Goal: Find specific page/section: Find specific page/section

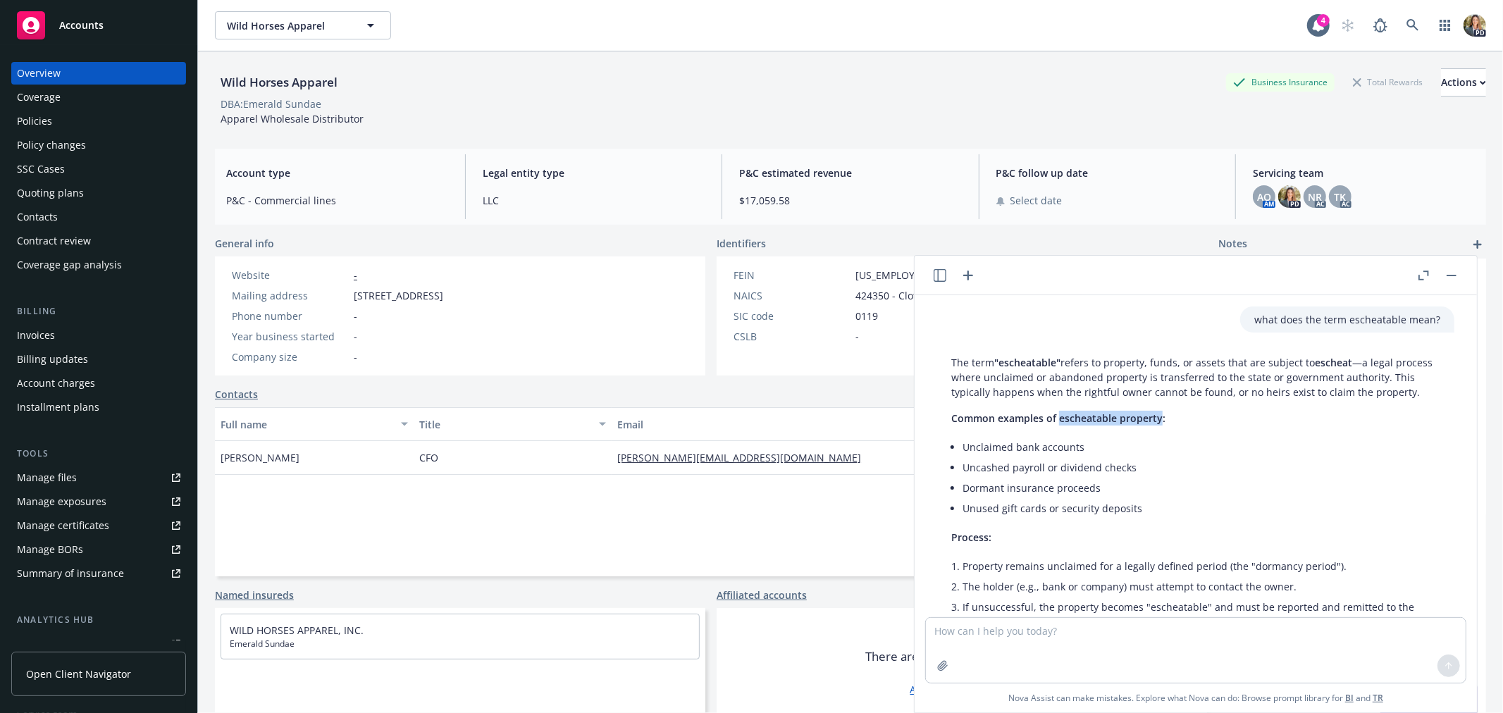
click at [90, 30] on span "Accounts" at bounding box center [81, 25] width 44 height 11
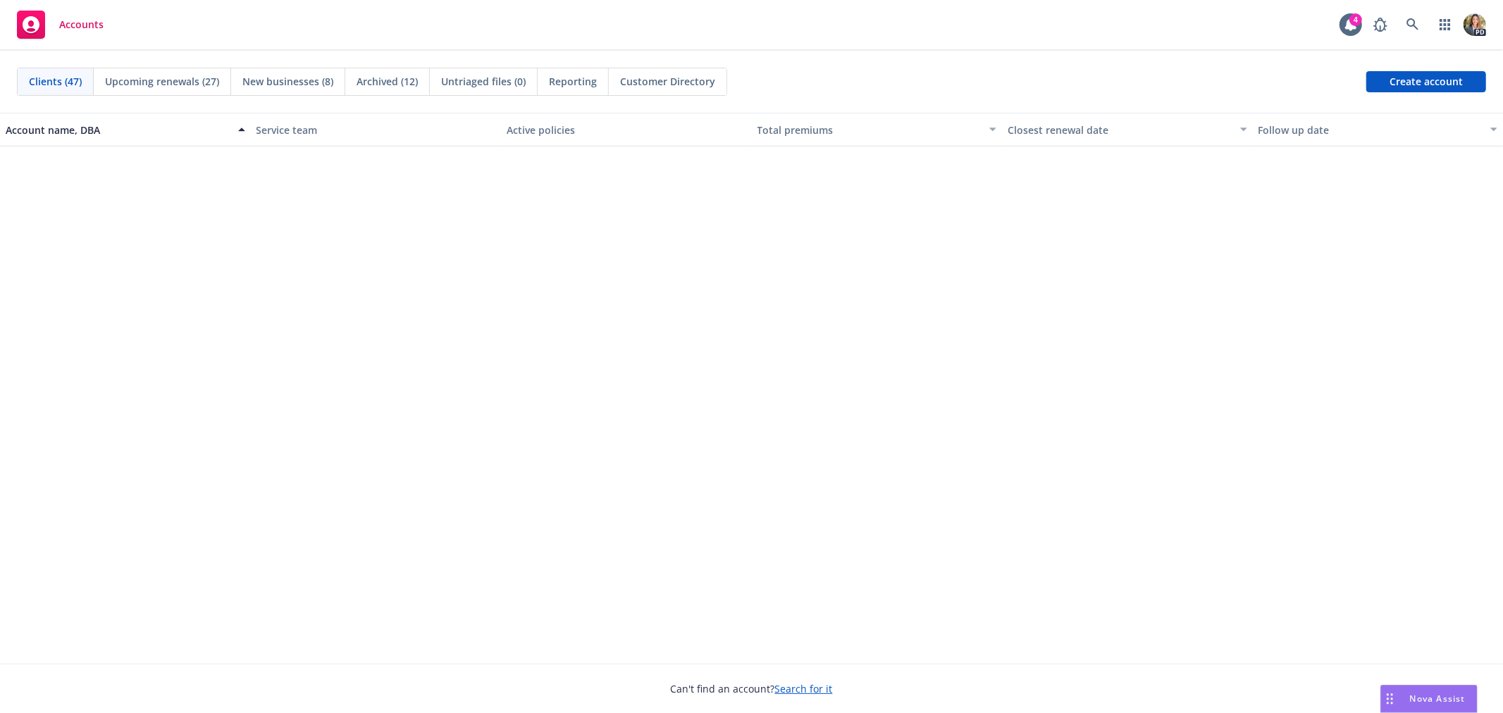
scroll to position [9, 0]
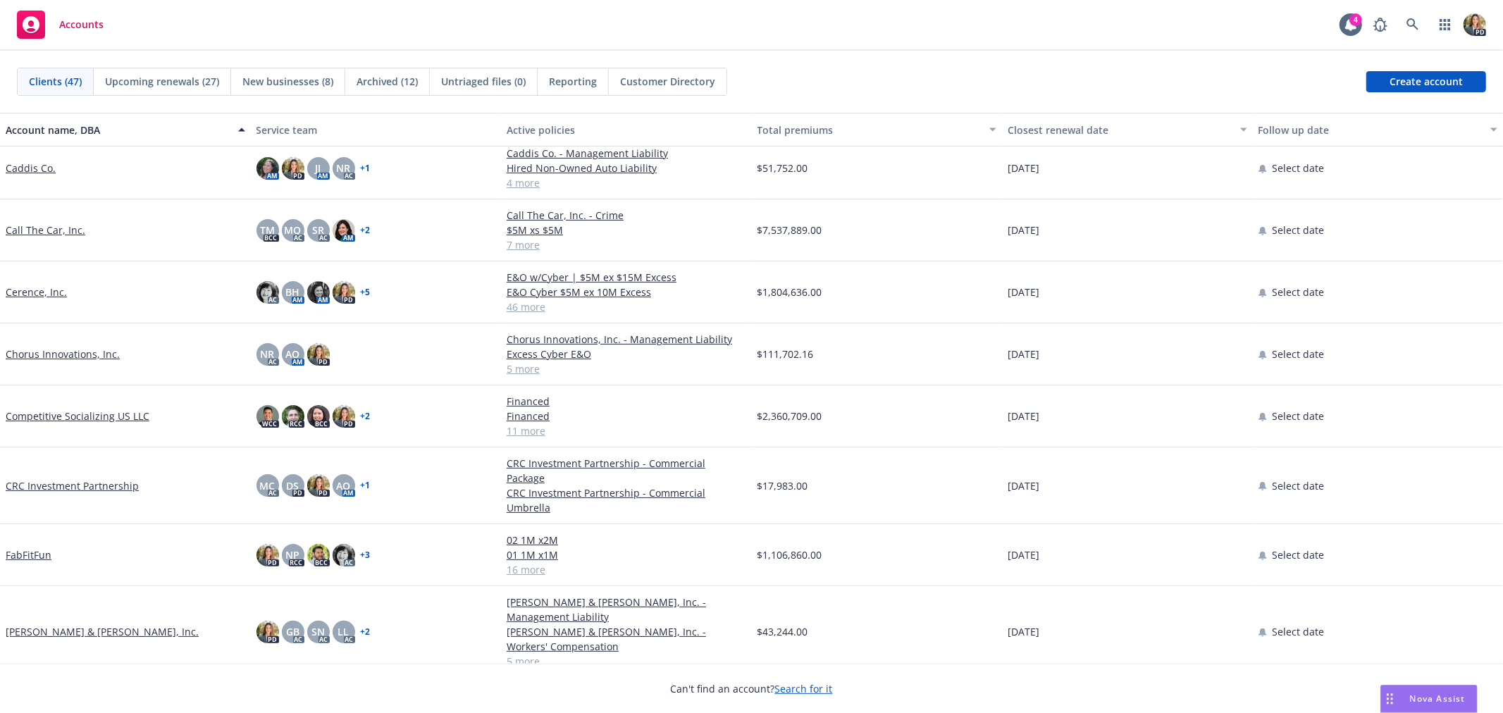
click at [68, 419] on link "Competitive Socializing US LLC" at bounding box center [78, 416] width 144 height 15
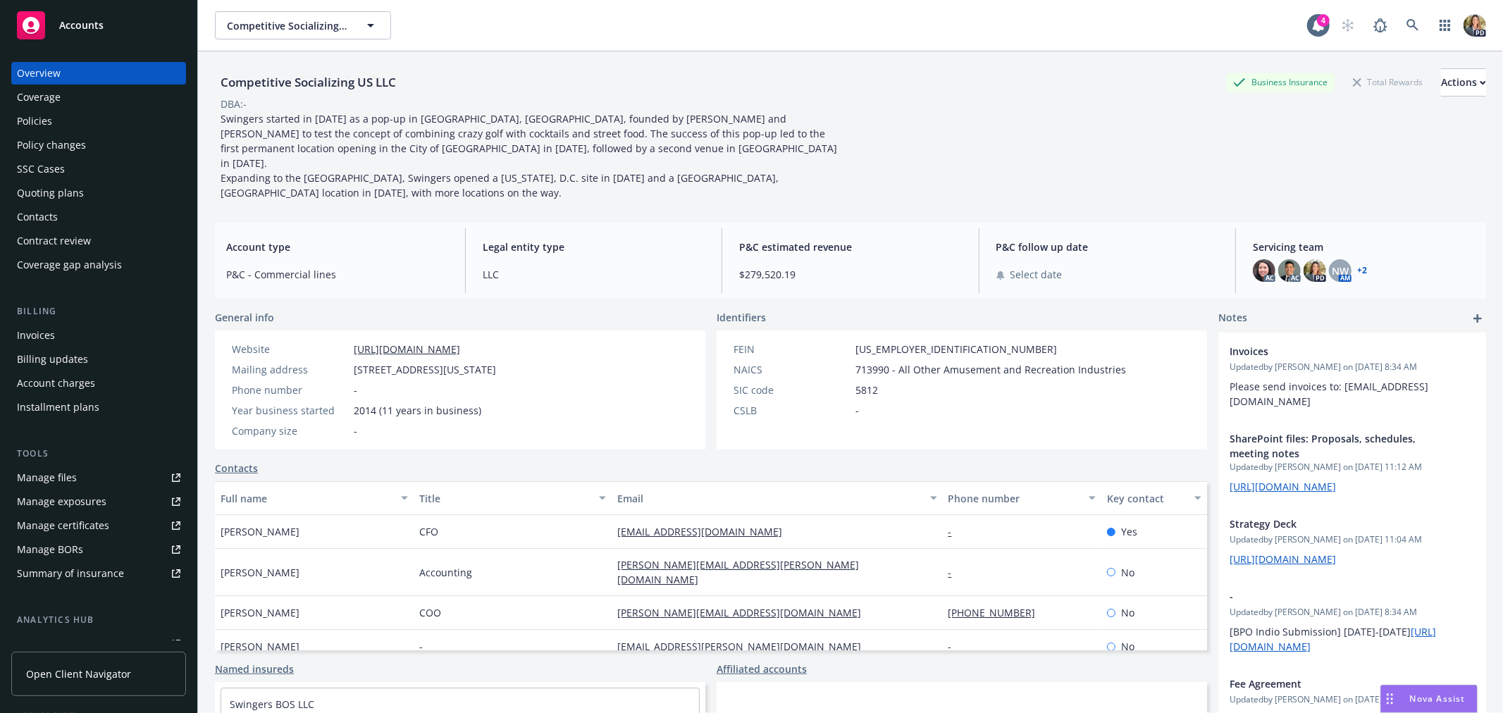
click at [33, 127] on div "Policies" at bounding box center [34, 121] width 35 height 23
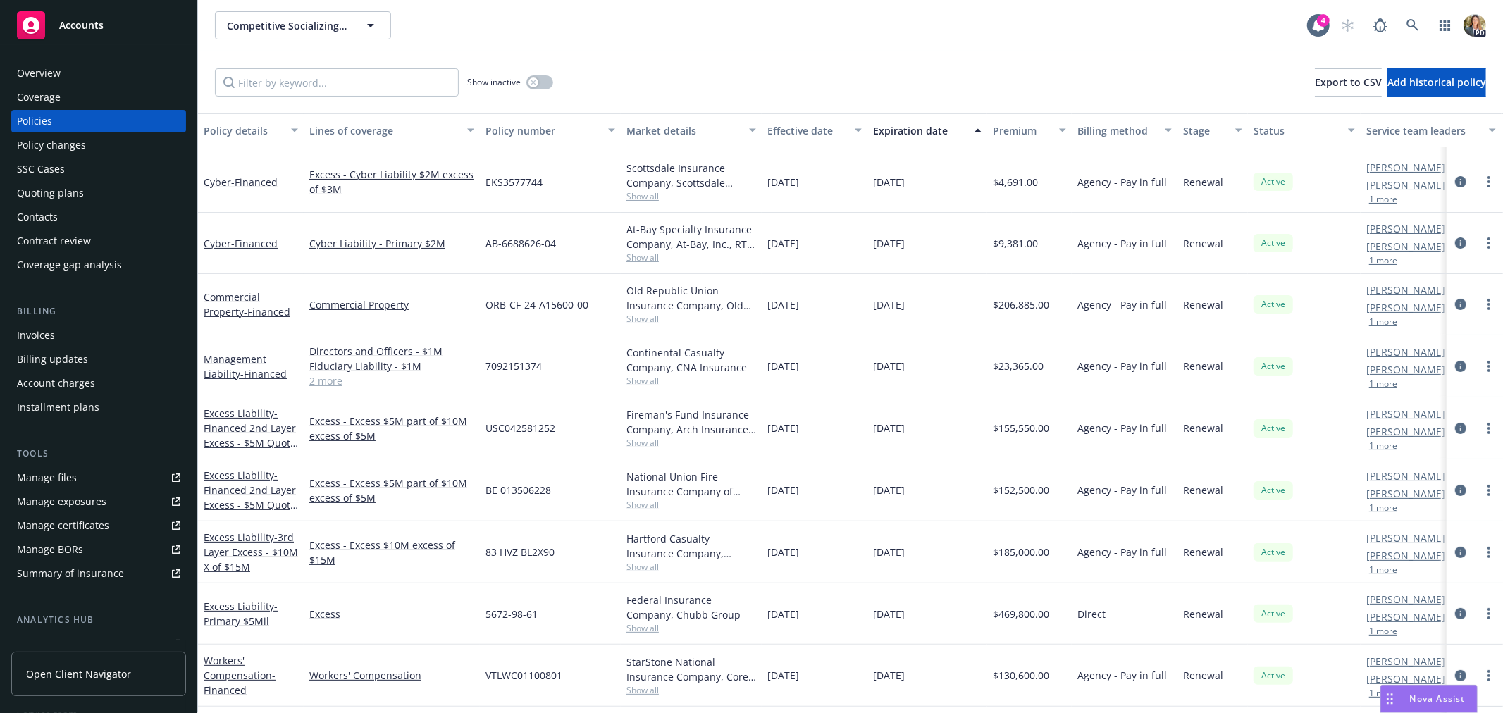
scroll to position [248, 0]
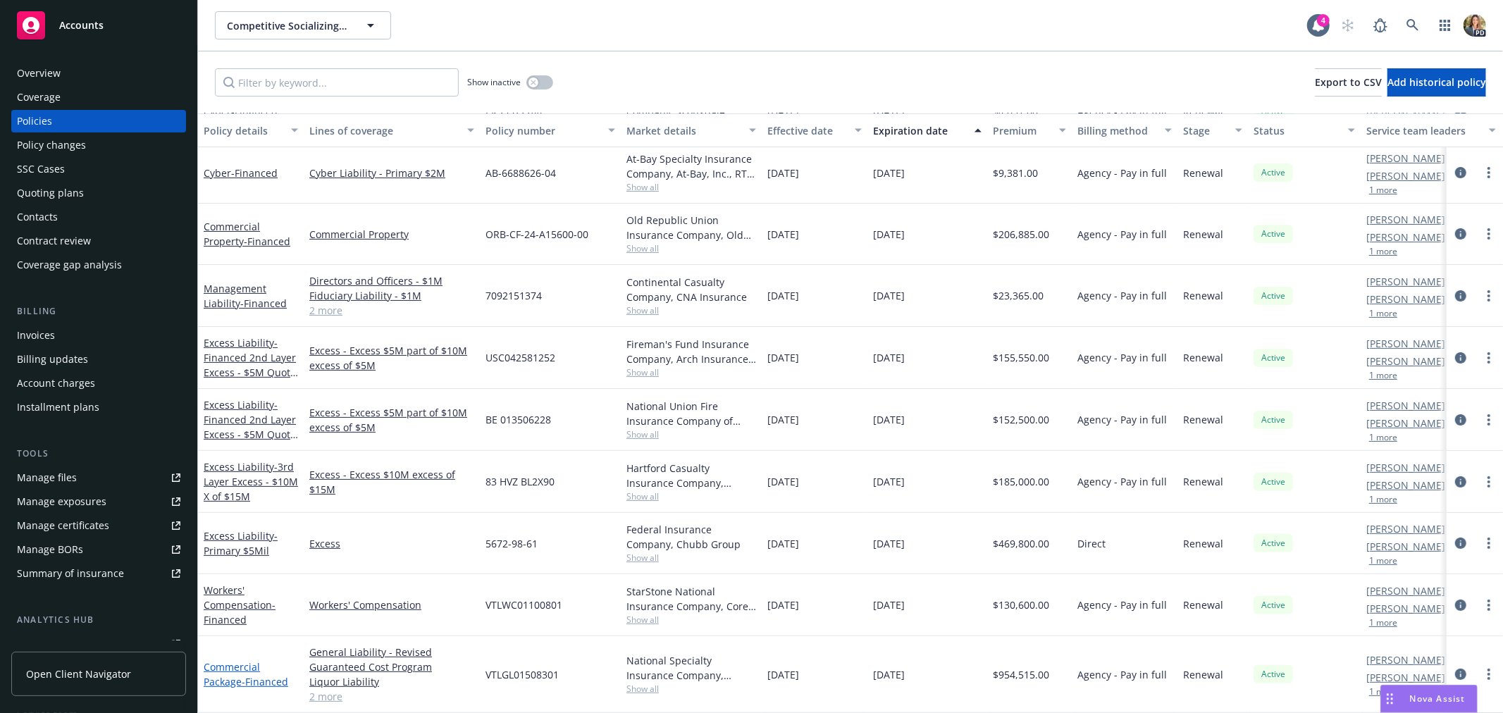
click at [268, 675] on span "- Financed" at bounding box center [265, 681] width 47 height 13
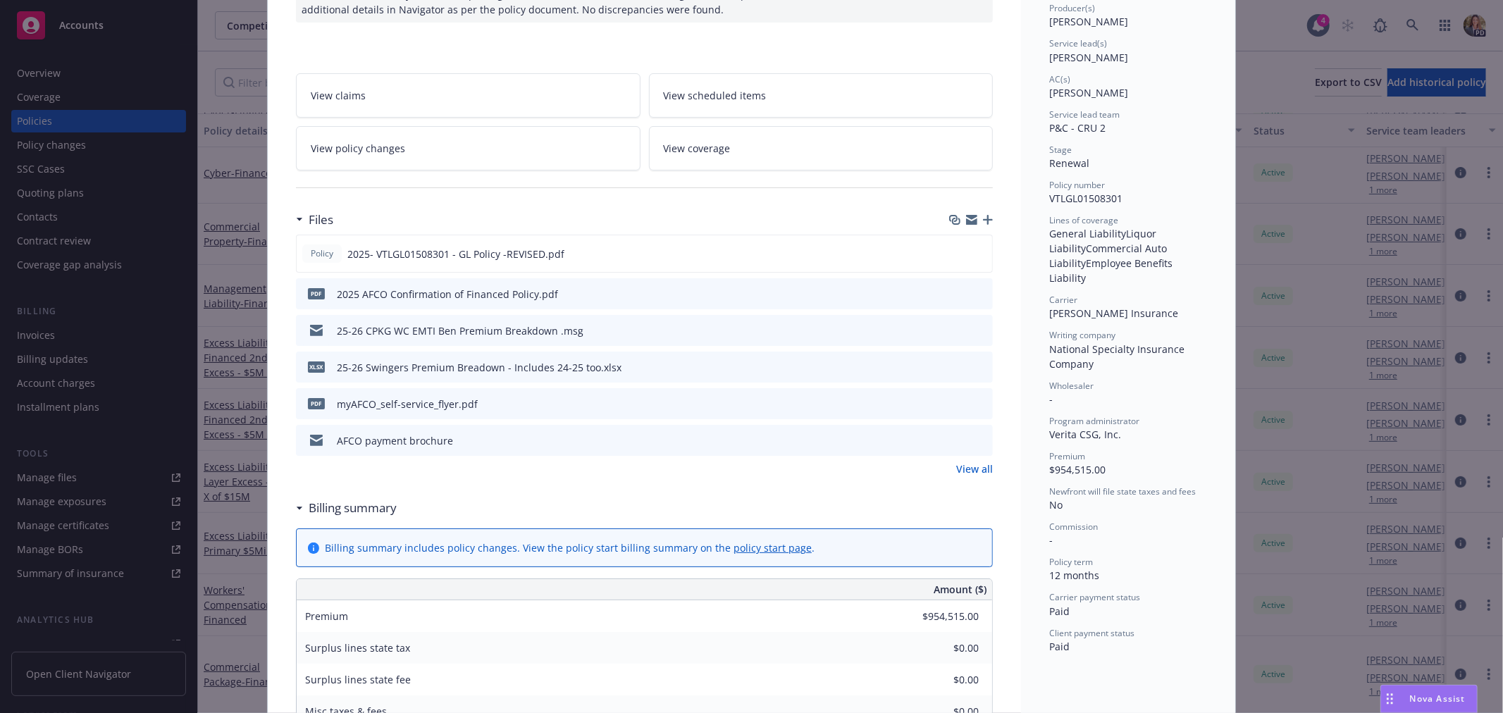
scroll to position [156, 0]
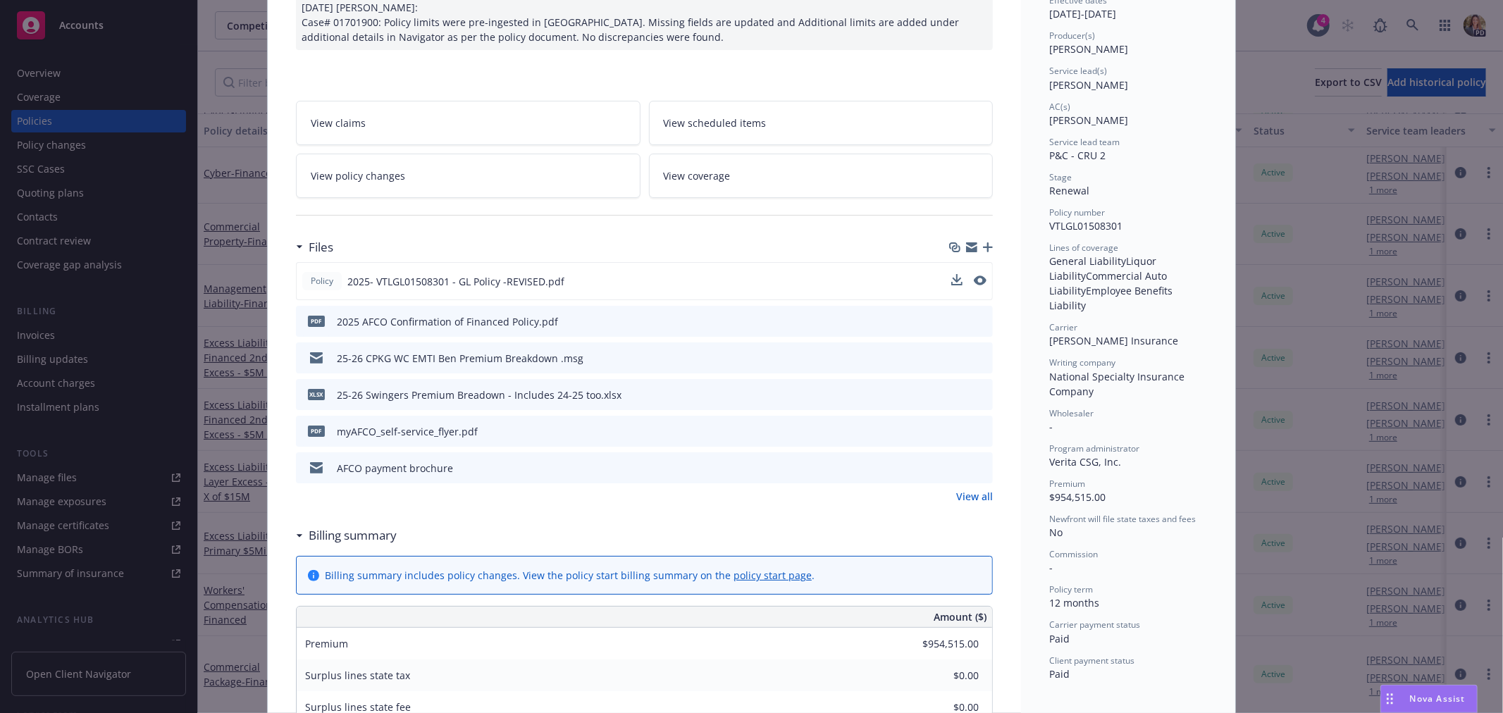
click at [975, 285] on button at bounding box center [980, 281] width 13 height 15
click at [977, 278] on icon "preview file" at bounding box center [978, 281] width 13 height 10
